Goal: Task Accomplishment & Management: Use online tool/utility

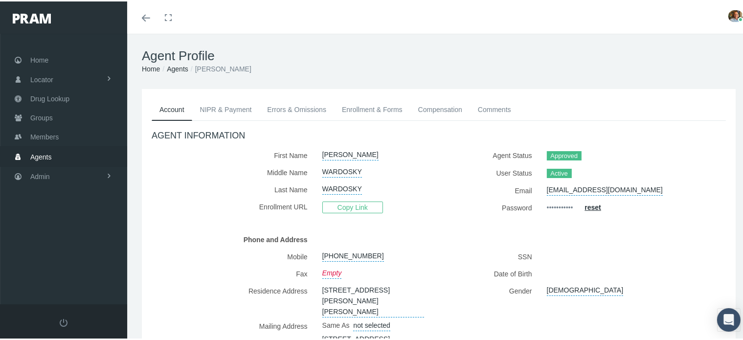
click at [368, 103] on link "Enrollment & Forms" at bounding box center [372, 108] width 76 height 22
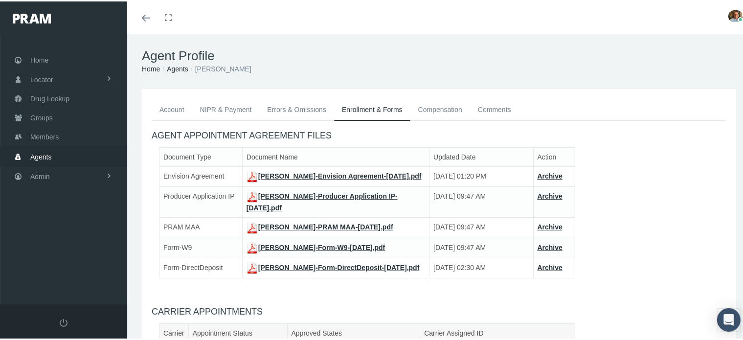
click at [280, 110] on link "Errors & Omissions" at bounding box center [296, 108] width 75 height 22
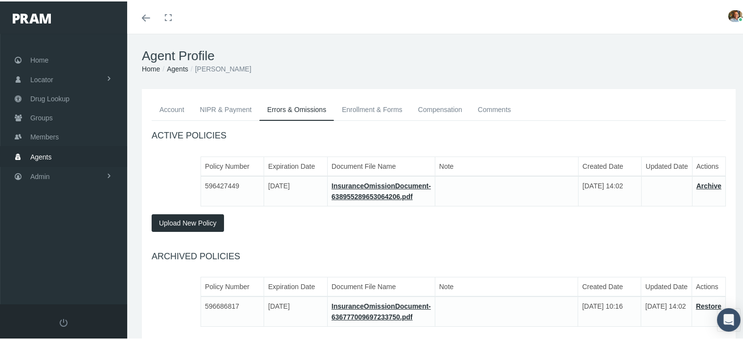
click at [225, 111] on link "NIPR & Payment" at bounding box center [226, 108] width 68 height 22
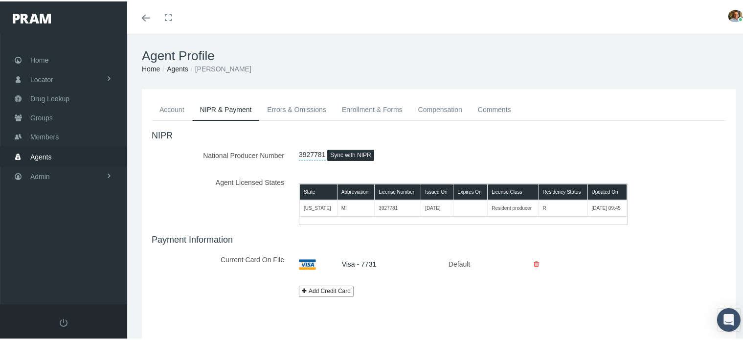
click at [180, 109] on link "Account" at bounding box center [172, 108] width 41 height 22
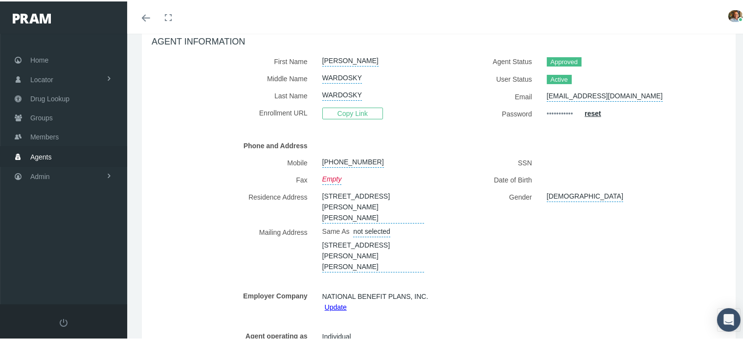
scroll to position [16, 0]
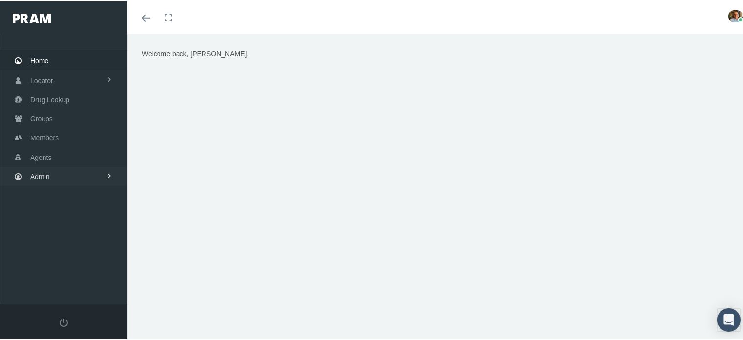
click at [43, 168] on span "Admin" at bounding box center [40, 175] width 20 height 19
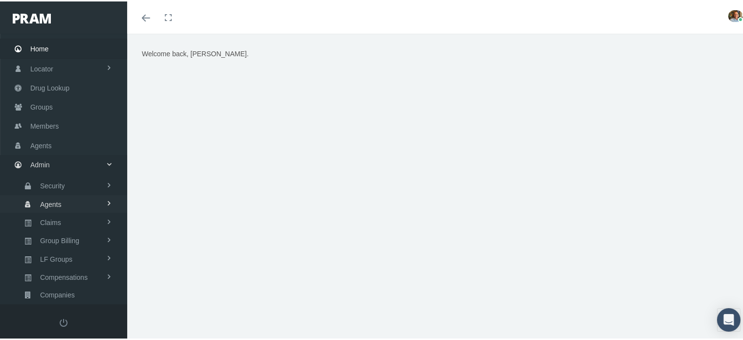
click at [42, 197] on span "Agents" at bounding box center [51, 203] width 22 height 17
click at [51, 214] on span "Agent Approval" at bounding box center [61, 222] width 46 height 17
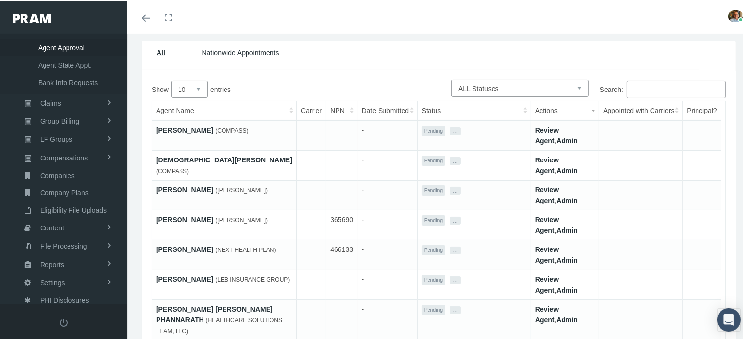
scroll to position [98, 0]
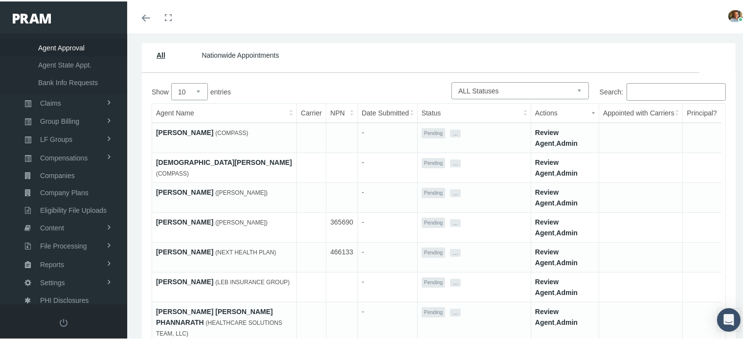
click at [543, 129] on link "Review Agent" at bounding box center [546, 136] width 23 height 19
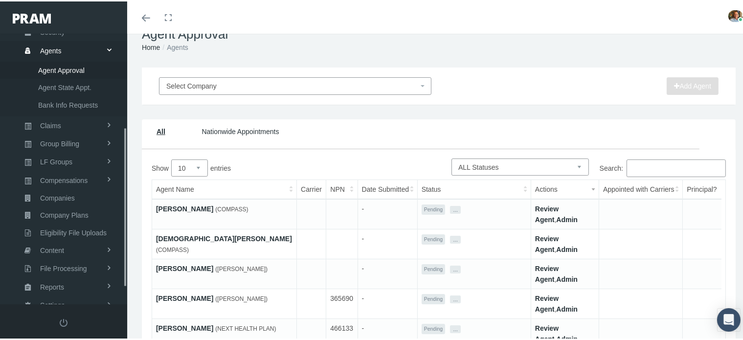
scroll to position [187, 0]
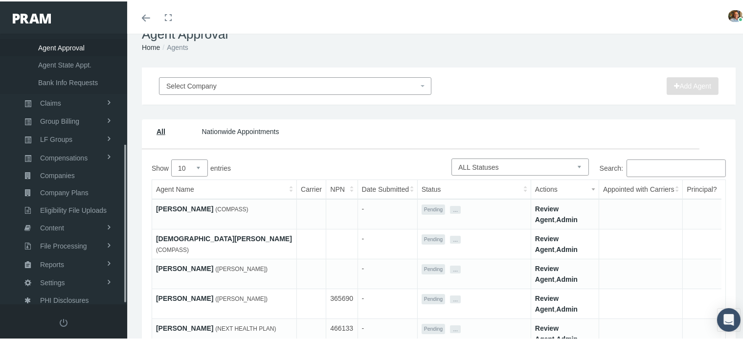
click at [563, 215] on link "Admin" at bounding box center [568, 218] width 22 height 8
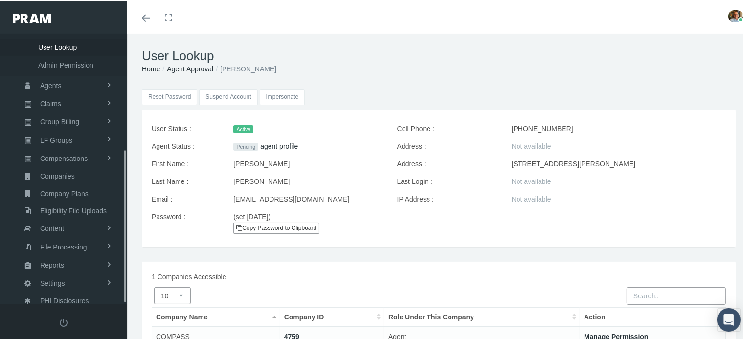
scroll to position [205, 0]
